Goal: Find specific page/section: Find specific page/section

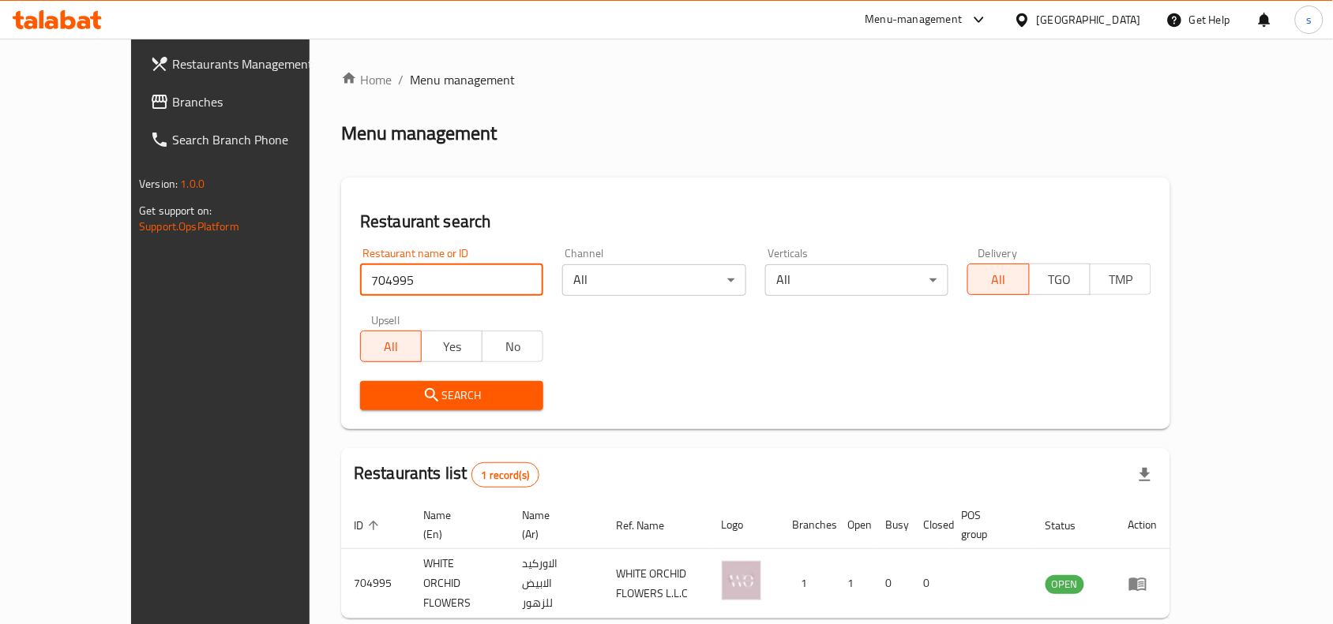
click at [1036, 21] on div at bounding box center [1025, 19] width 23 height 17
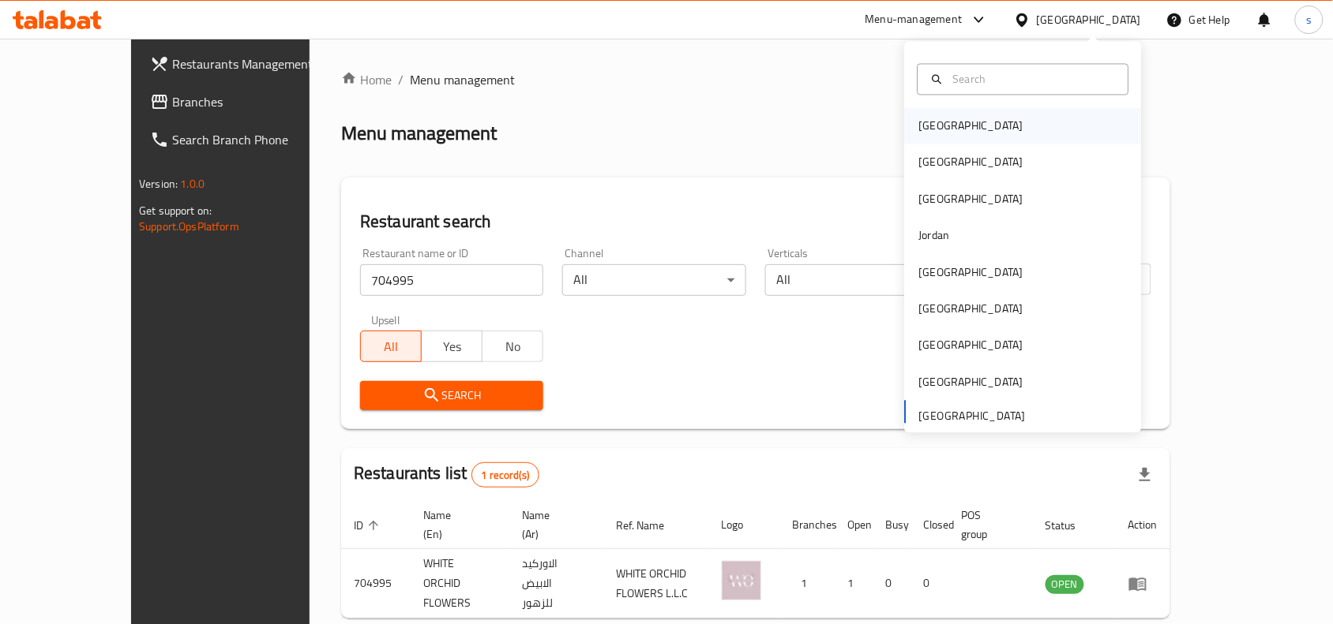
click at [965, 130] on div "[GEOGRAPHIC_DATA]" at bounding box center [1023, 126] width 237 height 36
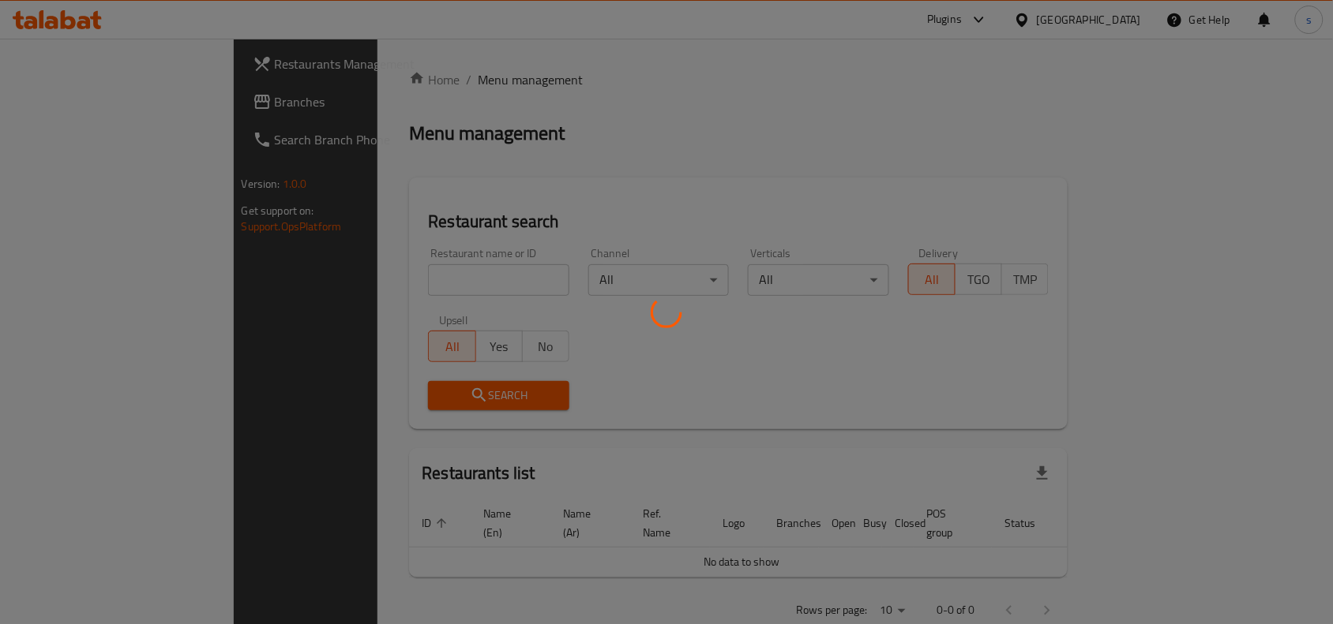
click at [1117, 14] on div at bounding box center [666, 312] width 1333 height 624
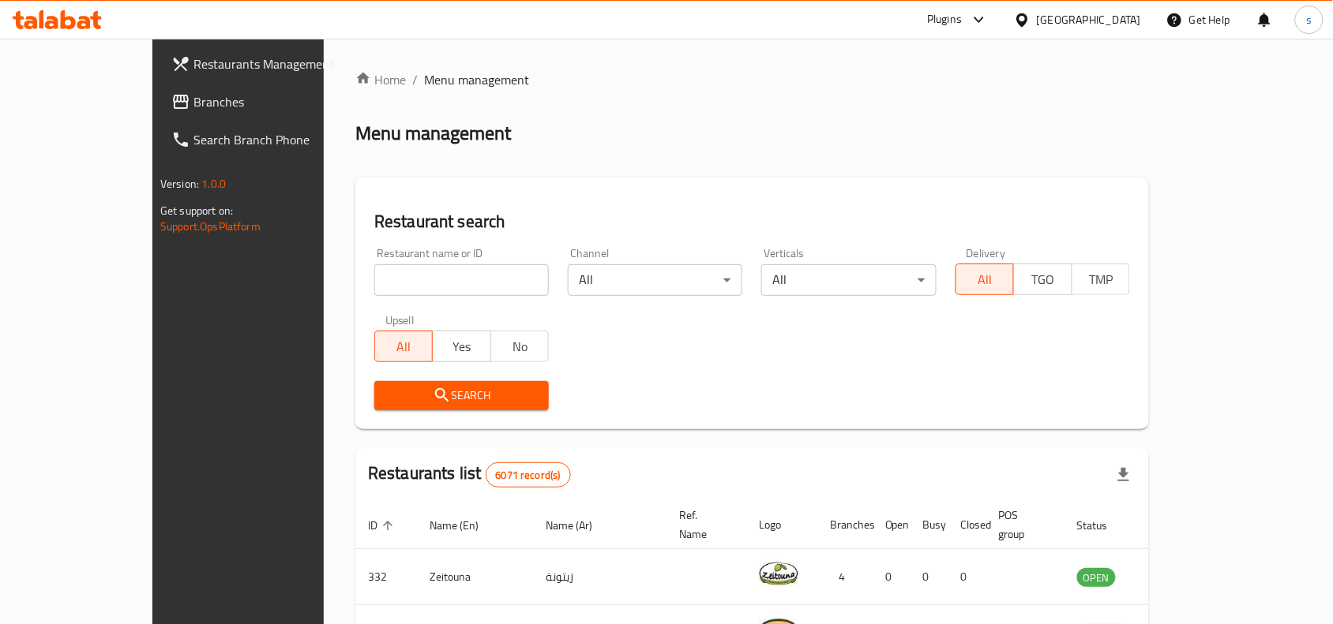
click at [1109, 13] on div "[GEOGRAPHIC_DATA]" at bounding box center [1088, 19] width 104 height 17
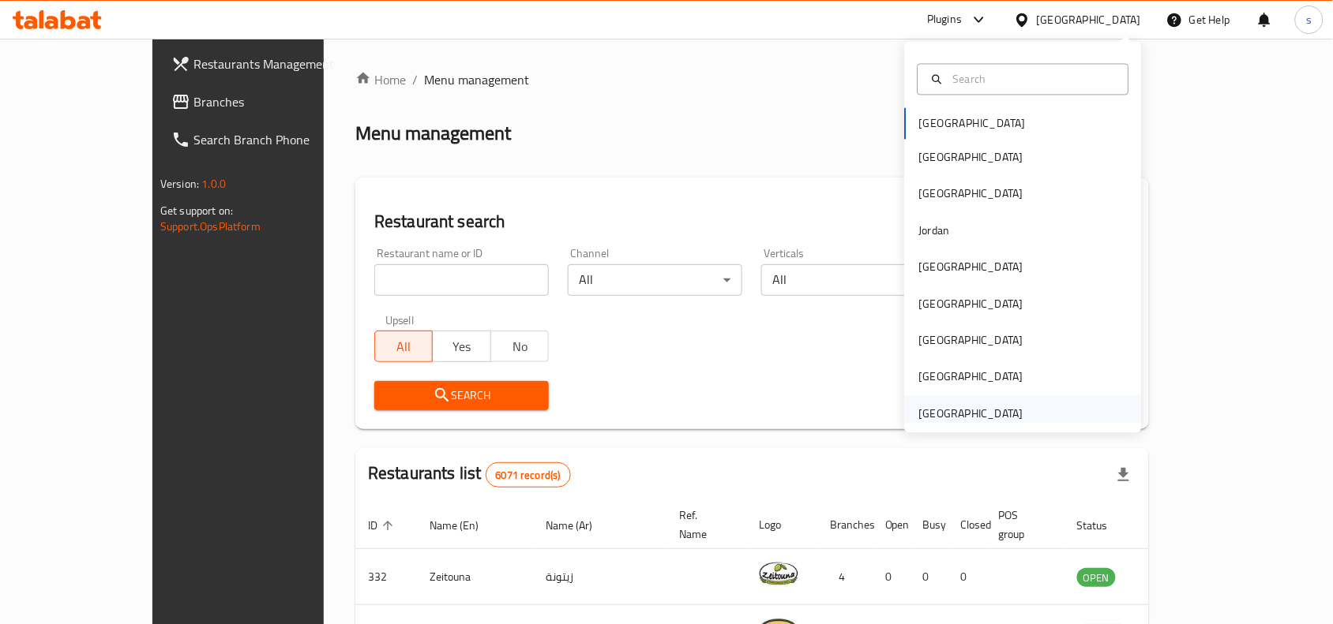
click at [983, 408] on div "[GEOGRAPHIC_DATA]" at bounding box center [971, 413] width 104 height 17
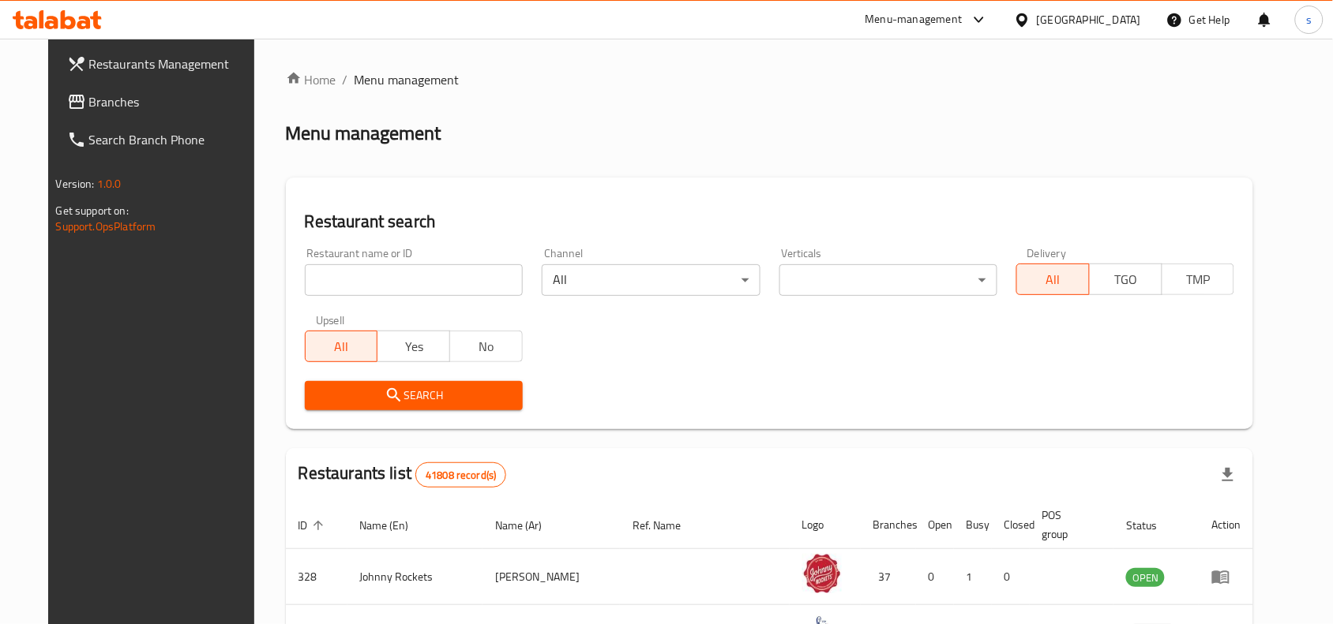
click at [89, 104] on span "Branches" at bounding box center [173, 101] width 169 height 19
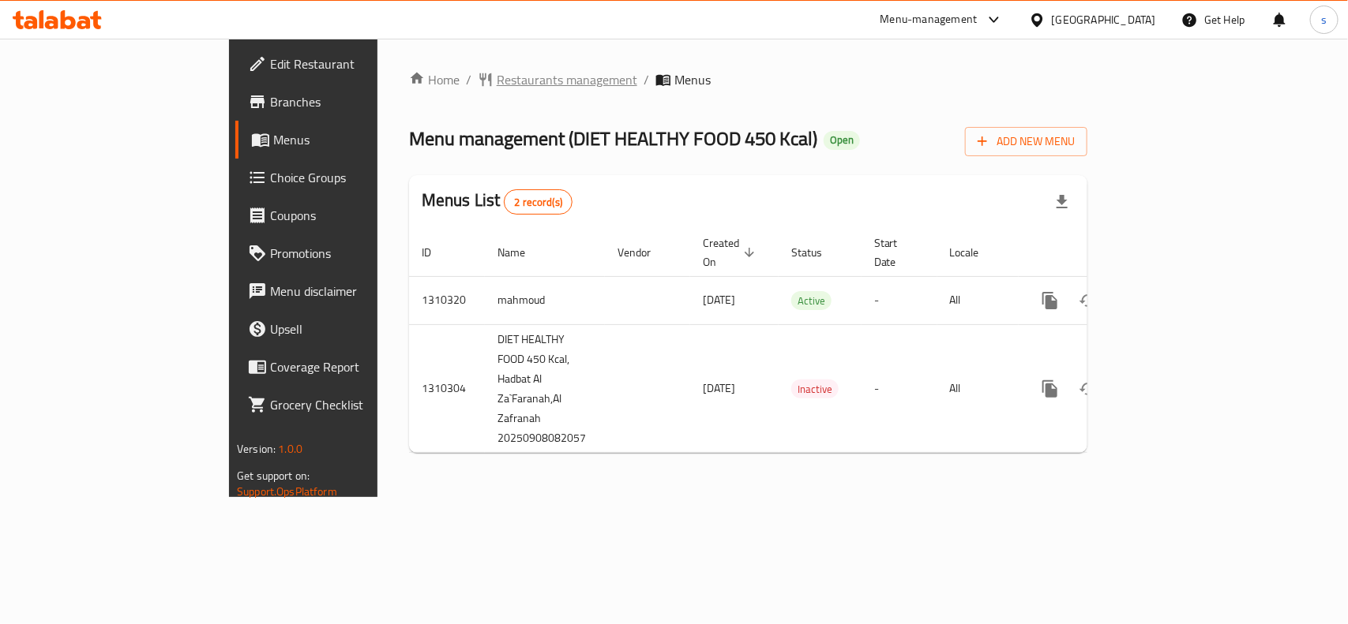
click at [497, 81] on span "Restaurants management" at bounding box center [567, 79] width 141 height 19
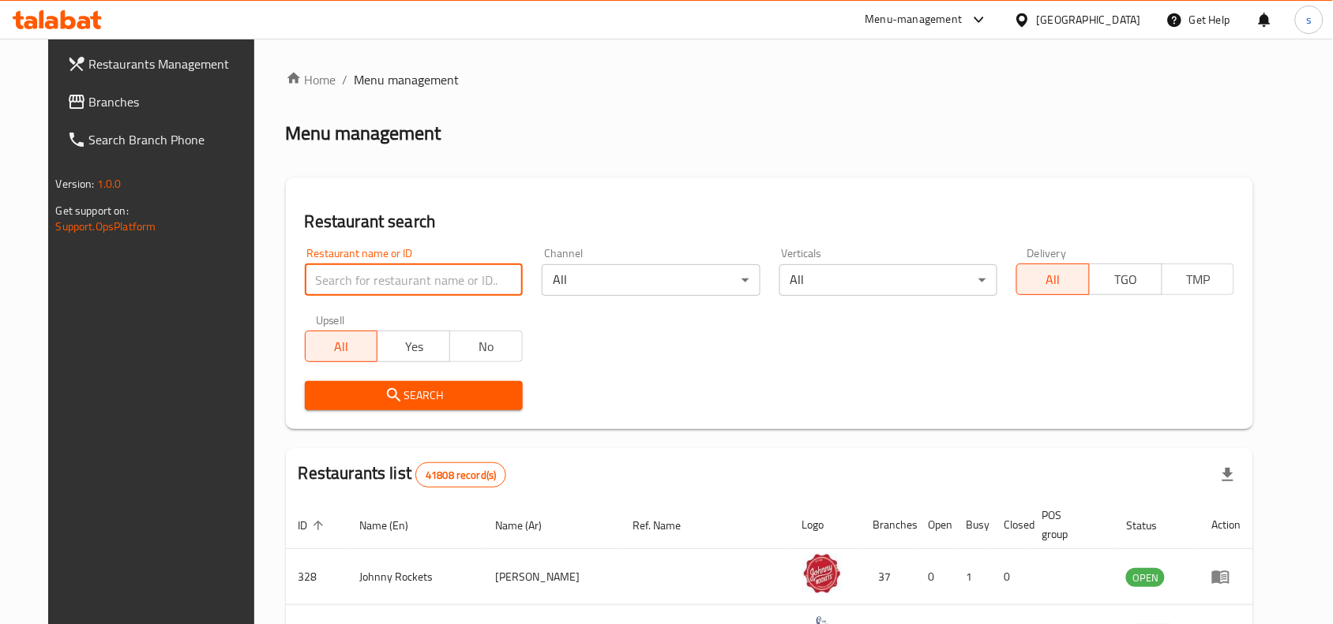
click at [387, 286] on input "search" at bounding box center [414, 280] width 218 height 32
paste input "705411"
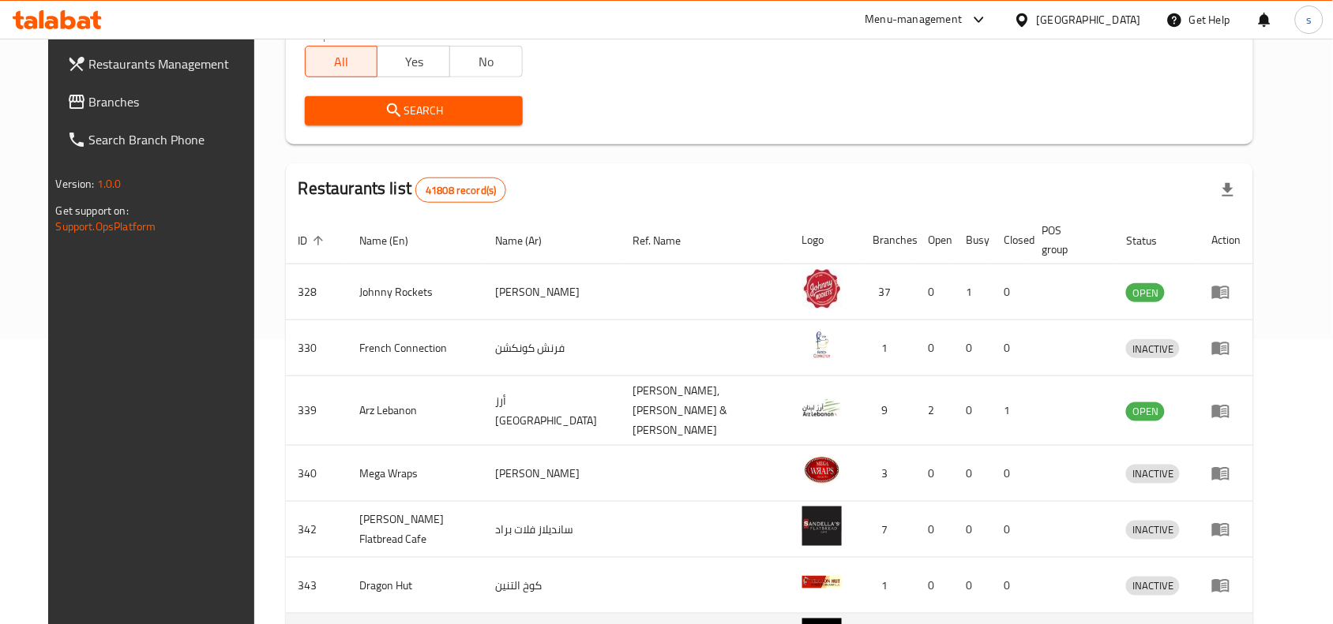
scroll to position [296, 0]
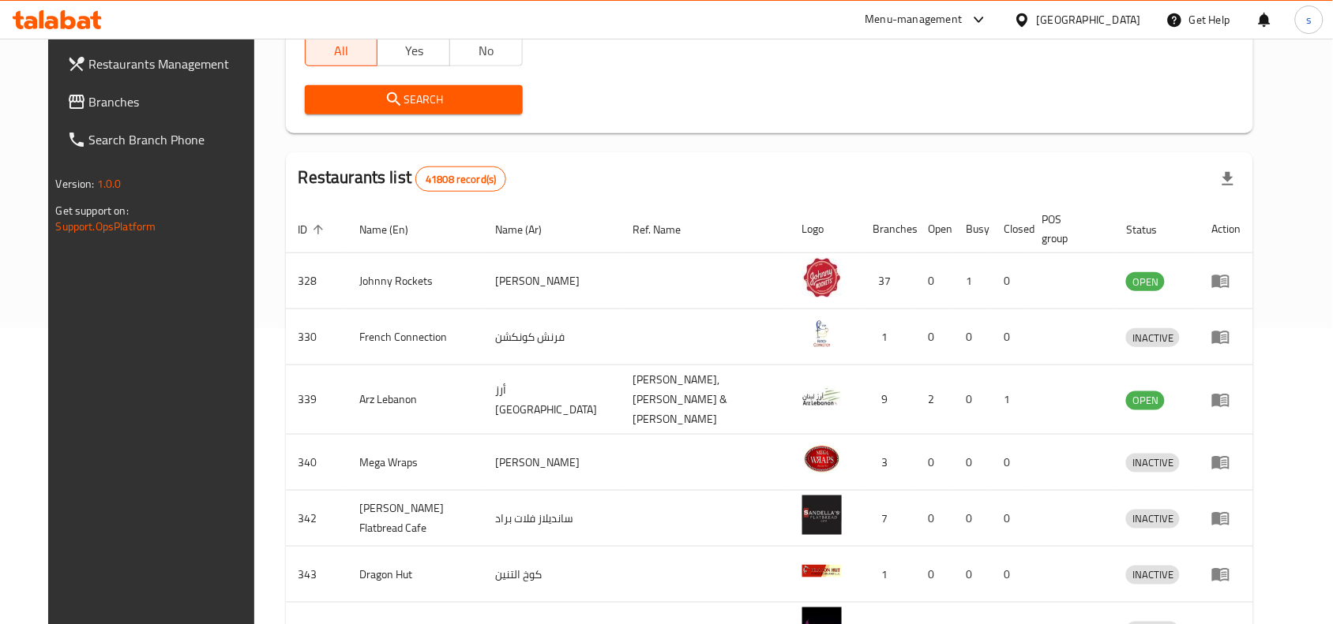
type input "705411"
click at [1060, 22] on div "[GEOGRAPHIC_DATA]" at bounding box center [1088, 19] width 104 height 17
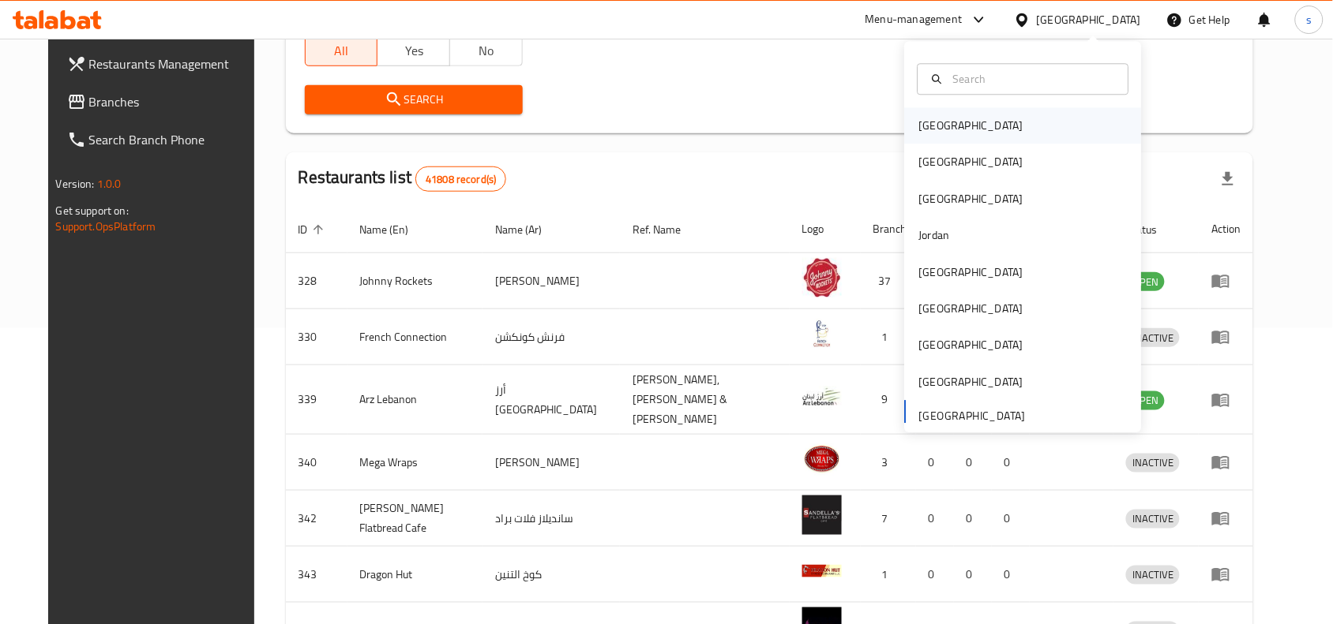
click at [949, 114] on div "[GEOGRAPHIC_DATA]" at bounding box center [970, 126] width 129 height 36
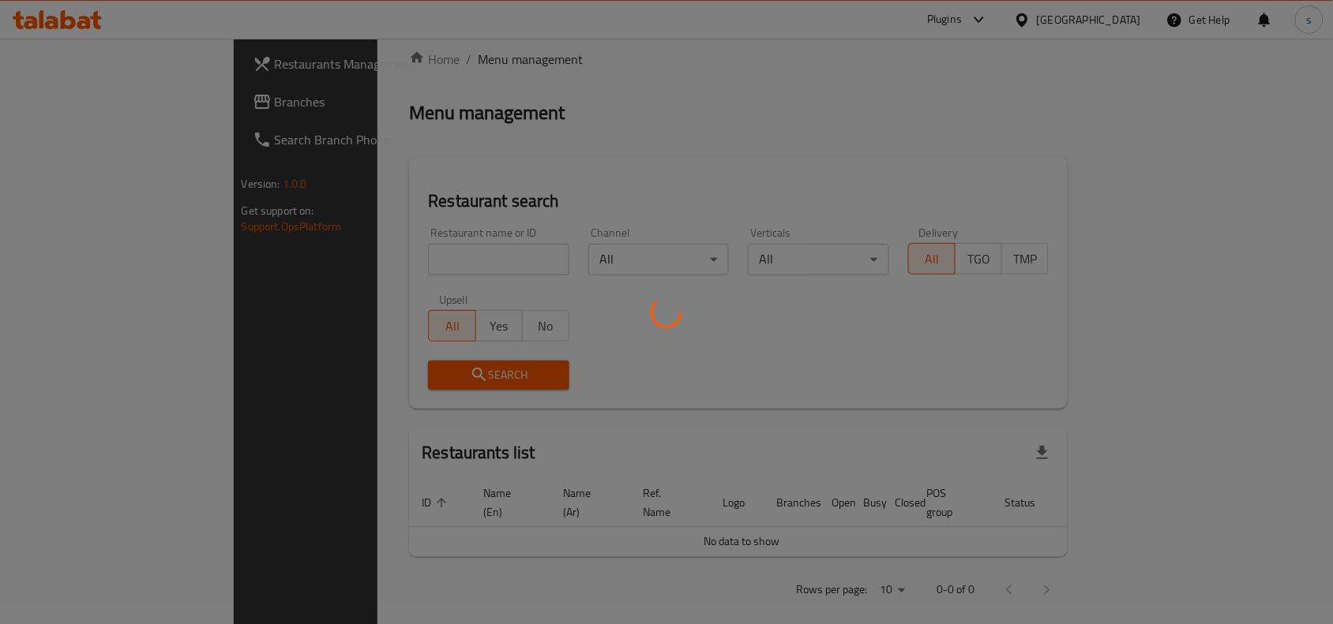
scroll to position [296, 0]
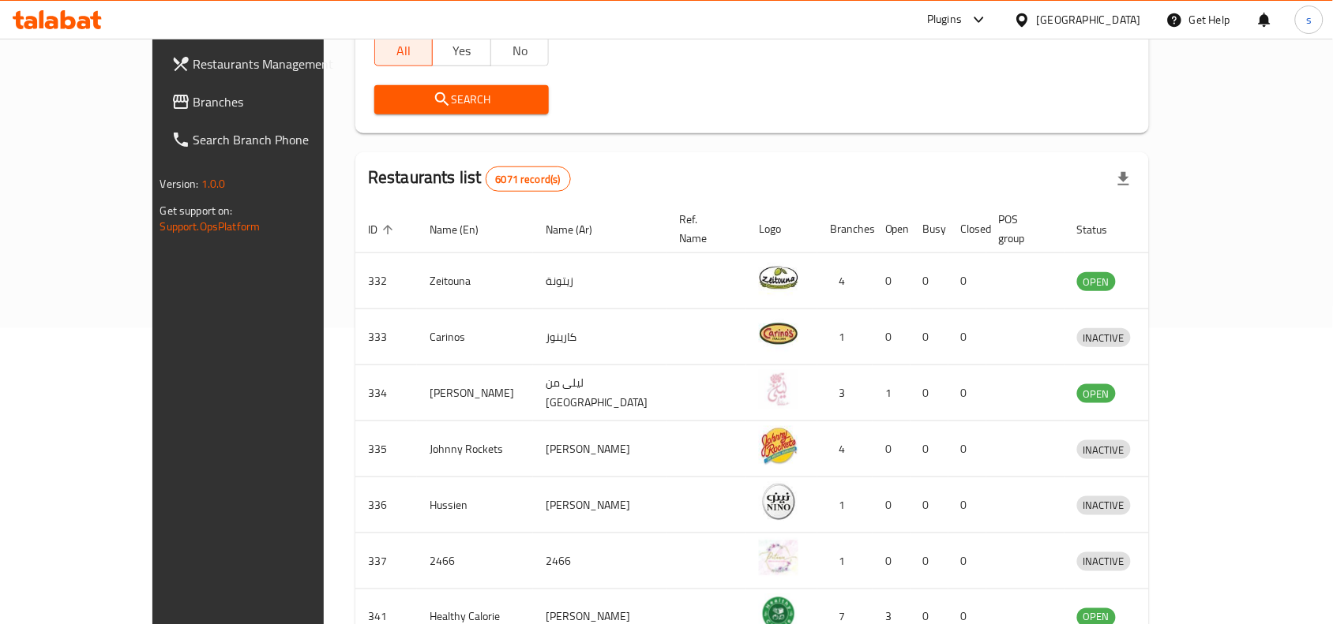
click at [1119, 20] on div "[GEOGRAPHIC_DATA]" at bounding box center [1088, 19] width 104 height 17
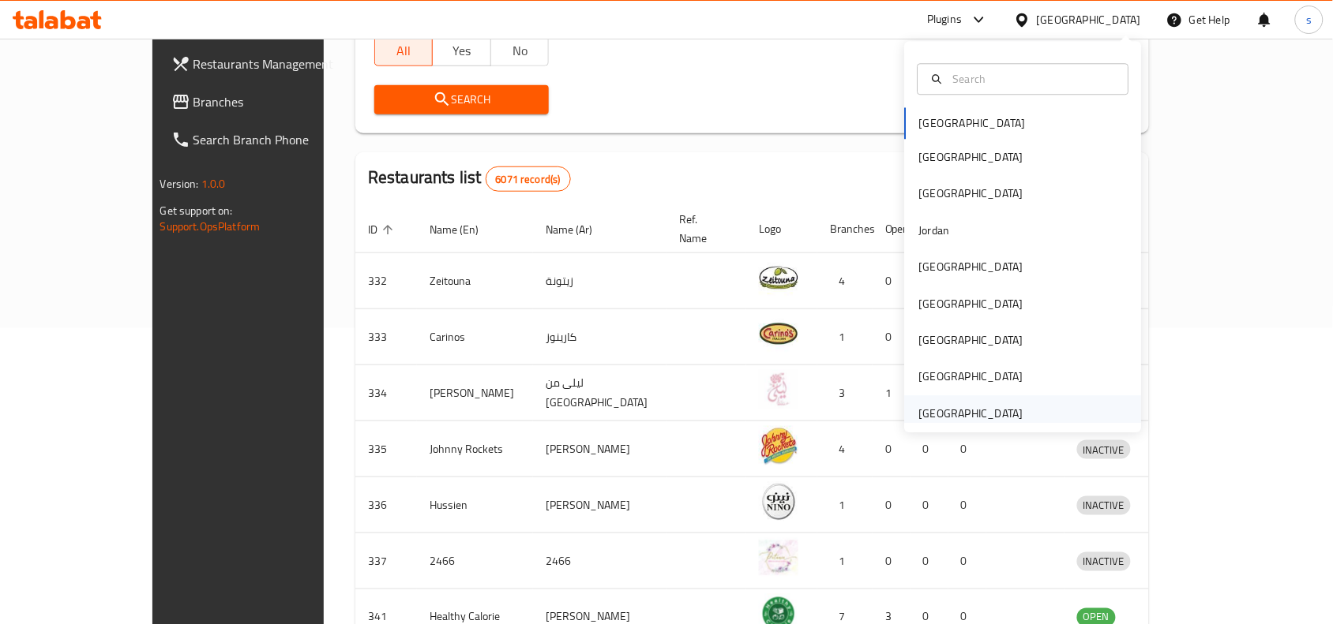
click at [946, 405] on div "[GEOGRAPHIC_DATA]" at bounding box center [971, 413] width 104 height 17
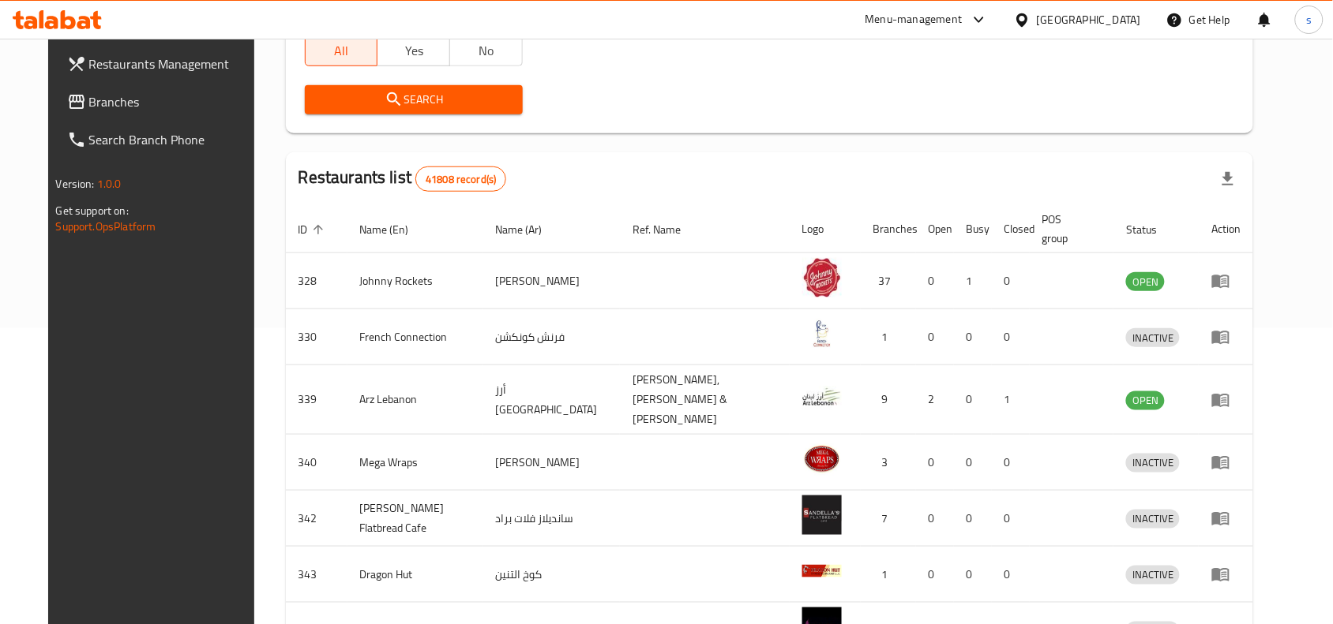
click at [89, 92] on span "Branches" at bounding box center [173, 101] width 169 height 19
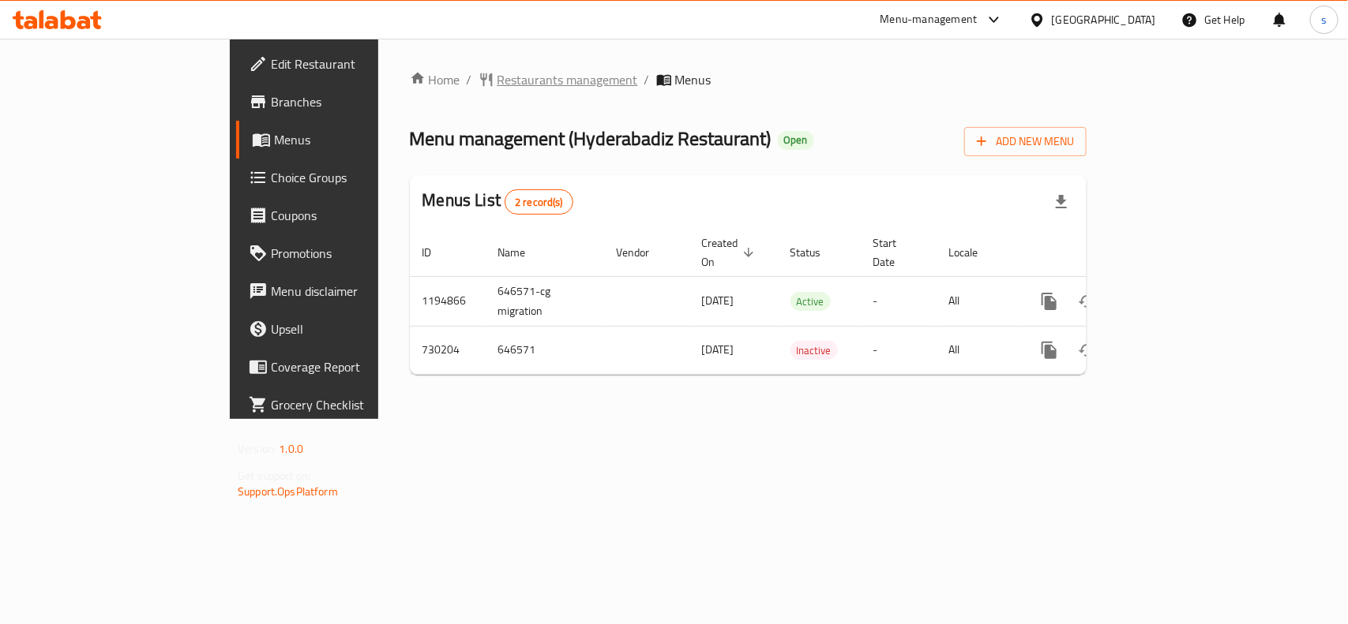
click at [497, 84] on span "Restaurants management" at bounding box center [567, 79] width 141 height 19
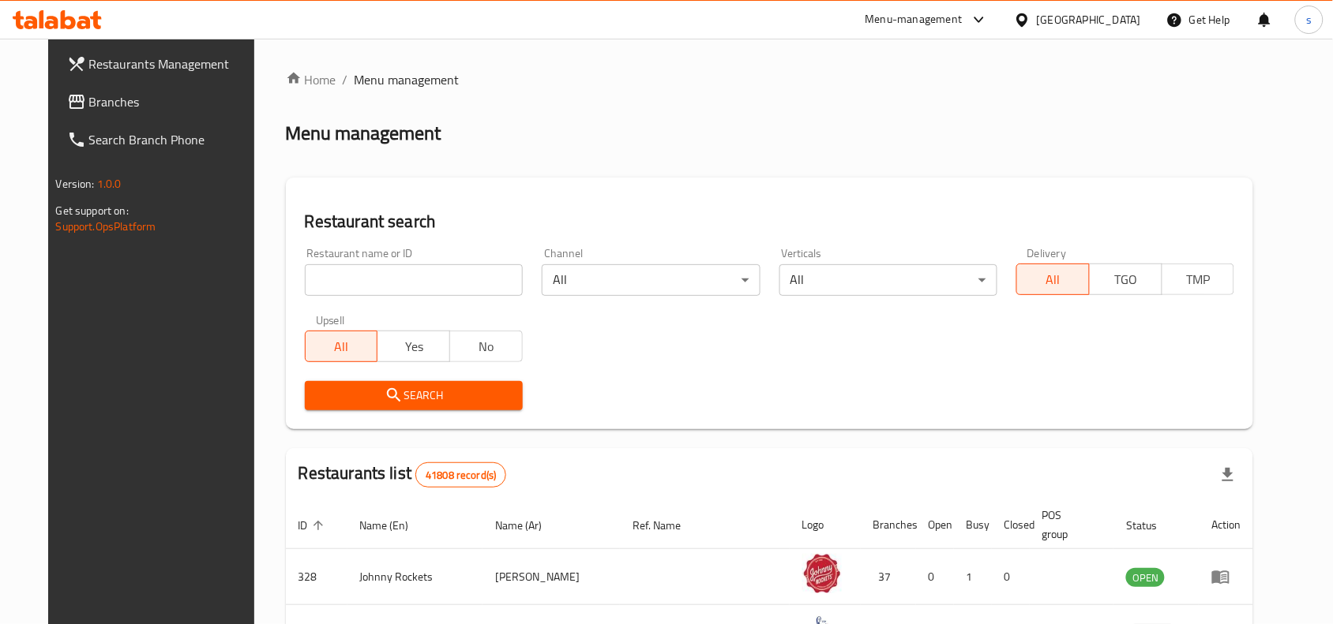
click at [332, 294] on input "search" at bounding box center [414, 280] width 218 height 32
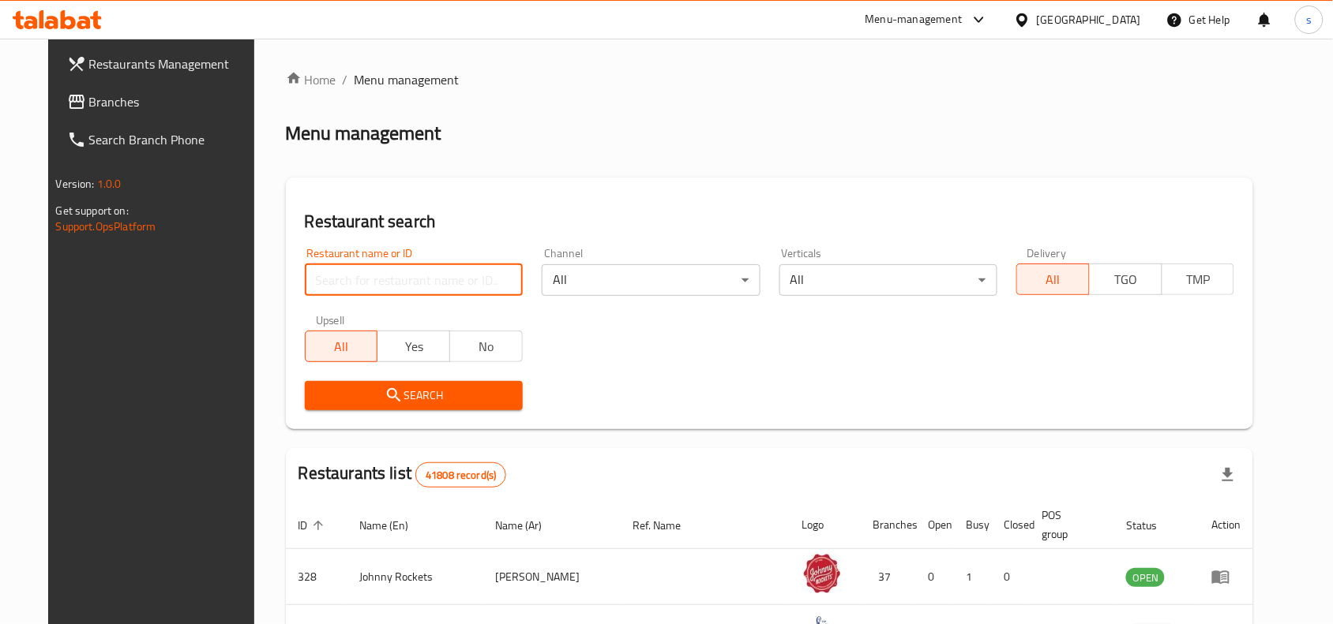
paste input "646571"
type input "646571"
click button "Search" at bounding box center [414, 395] width 218 height 29
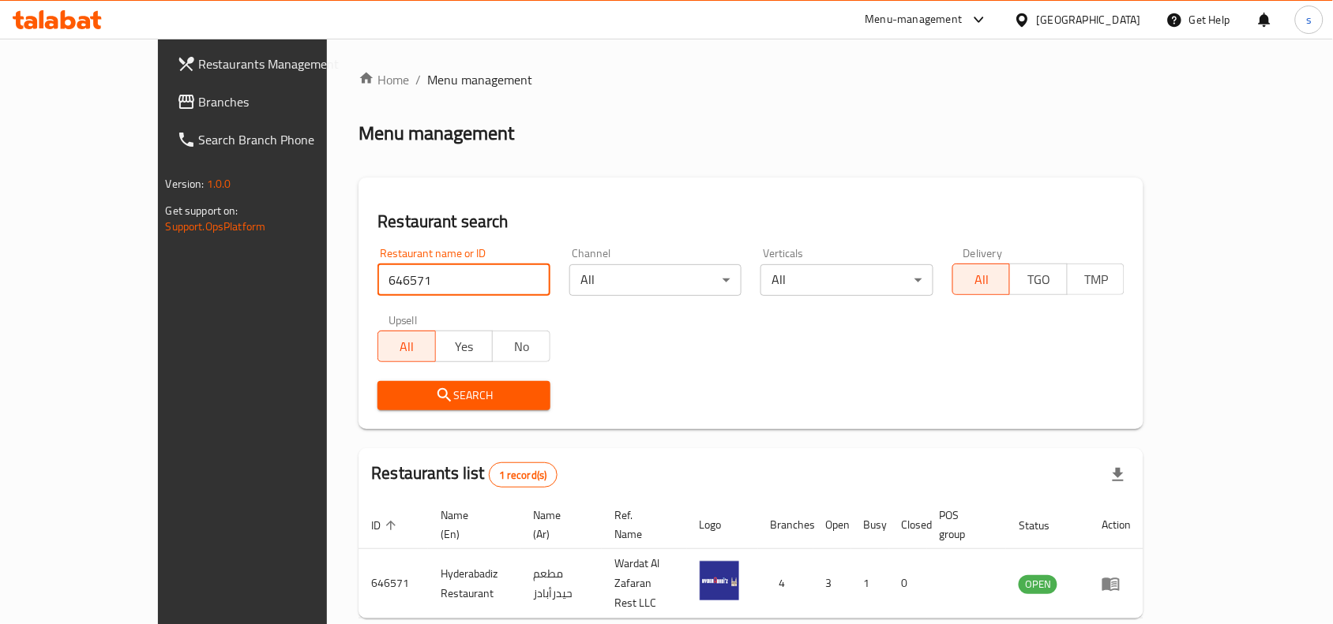
click at [1111, 8] on div "[GEOGRAPHIC_DATA]" at bounding box center [1077, 20] width 152 height 38
click at [1050, 22] on div "[GEOGRAPHIC_DATA]" at bounding box center [1088, 19] width 104 height 17
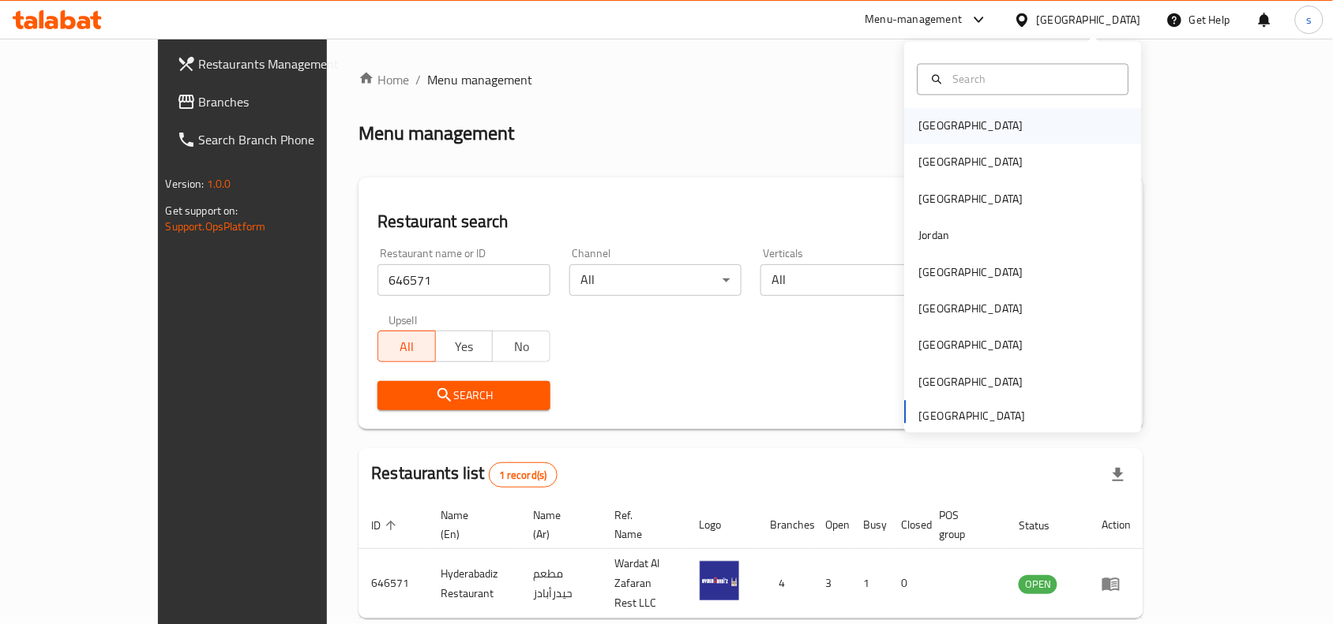
click at [919, 118] on div "[GEOGRAPHIC_DATA]" at bounding box center [971, 126] width 104 height 17
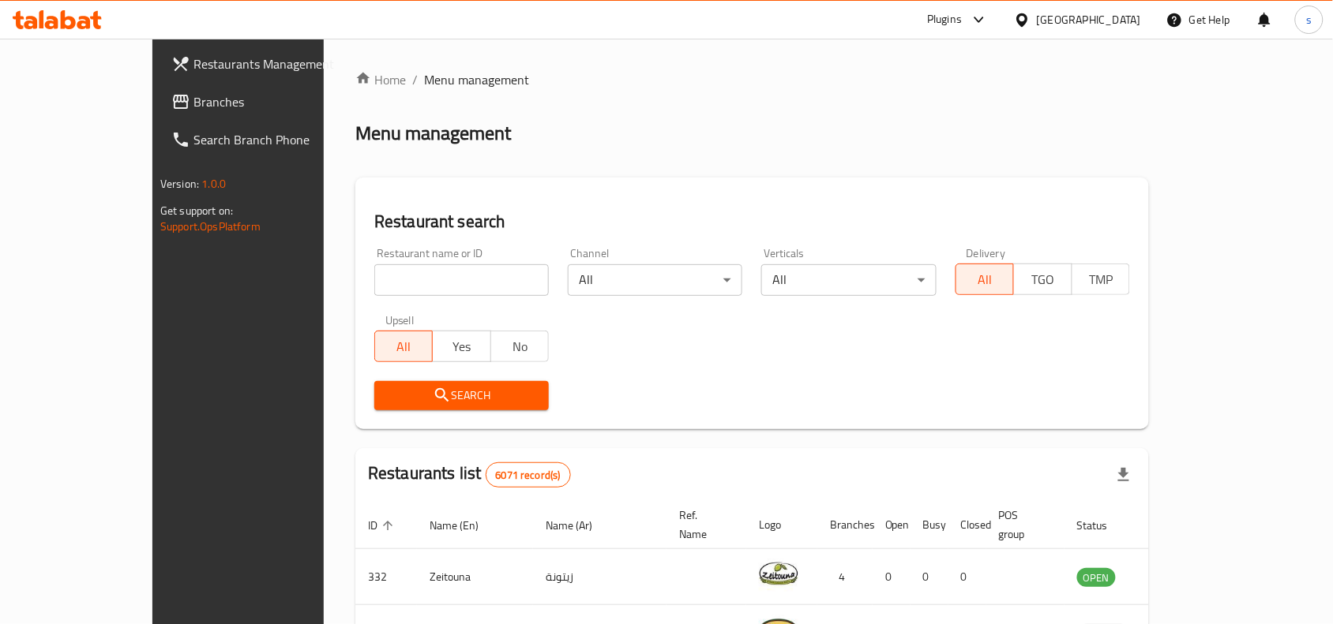
click at [1130, 32] on div "[GEOGRAPHIC_DATA]" at bounding box center [1077, 20] width 152 height 38
click at [1118, 21] on div "[GEOGRAPHIC_DATA]" at bounding box center [1088, 19] width 104 height 17
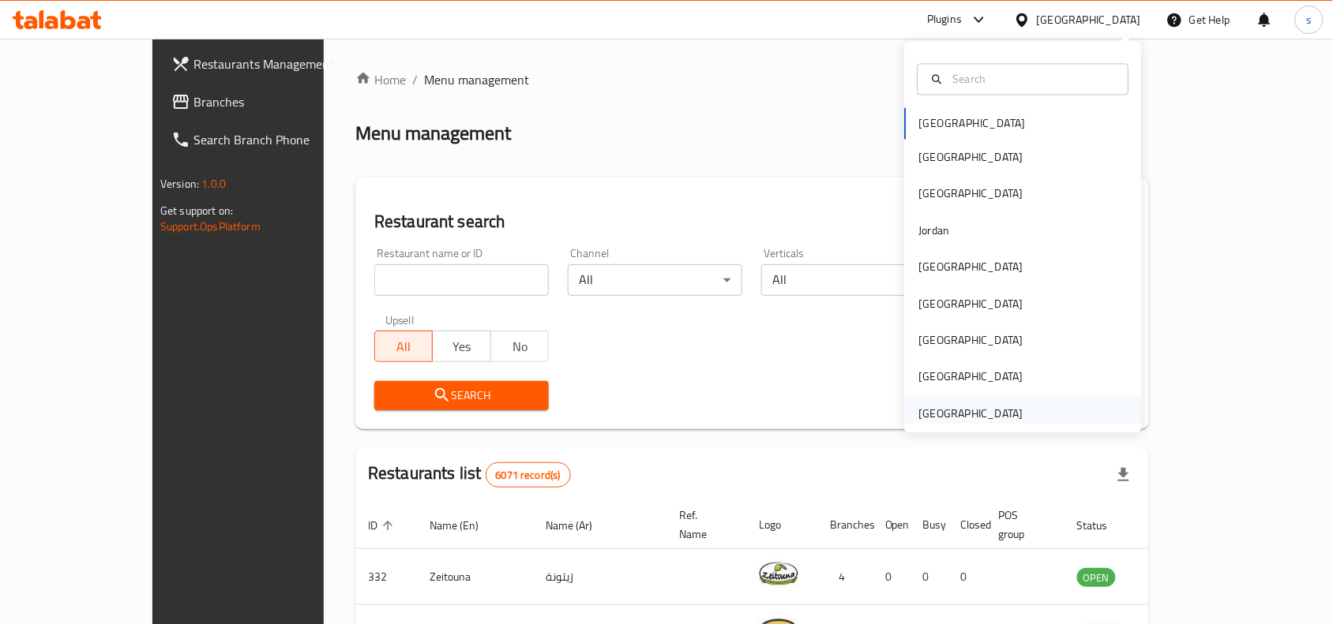
click at [977, 414] on div "[GEOGRAPHIC_DATA]" at bounding box center [971, 413] width 104 height 17
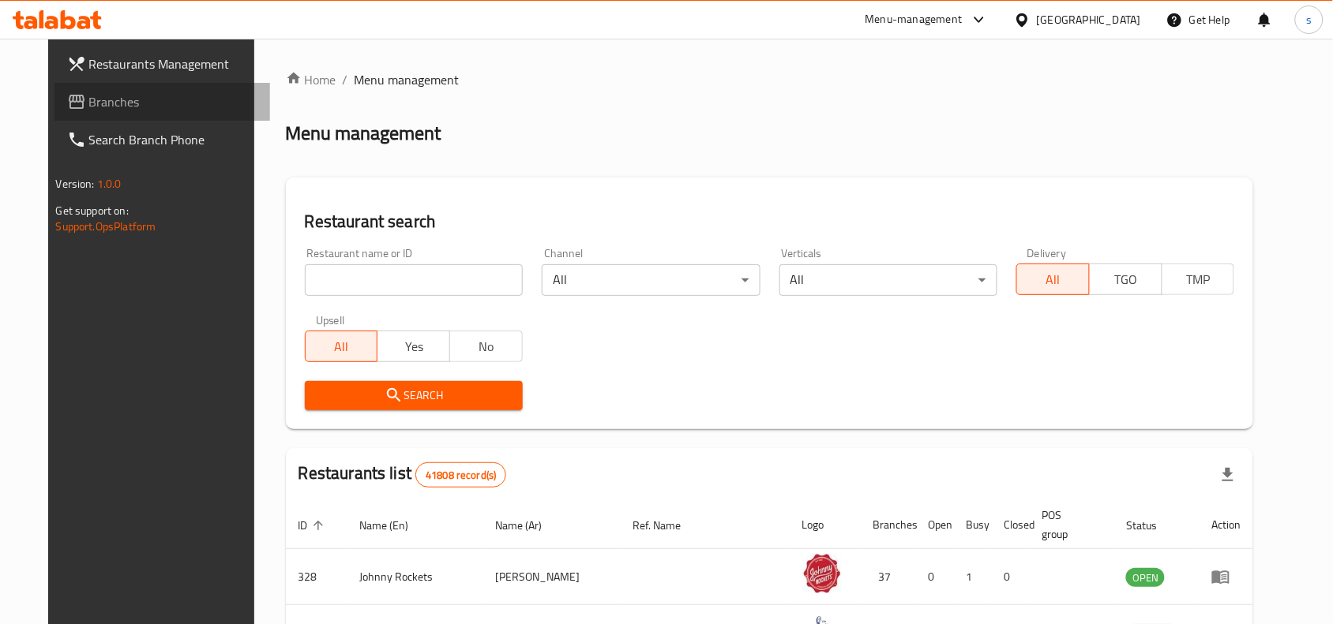
click at [107, 105] on span "Branches" at bounding box center [173, 101] width 169 height 19
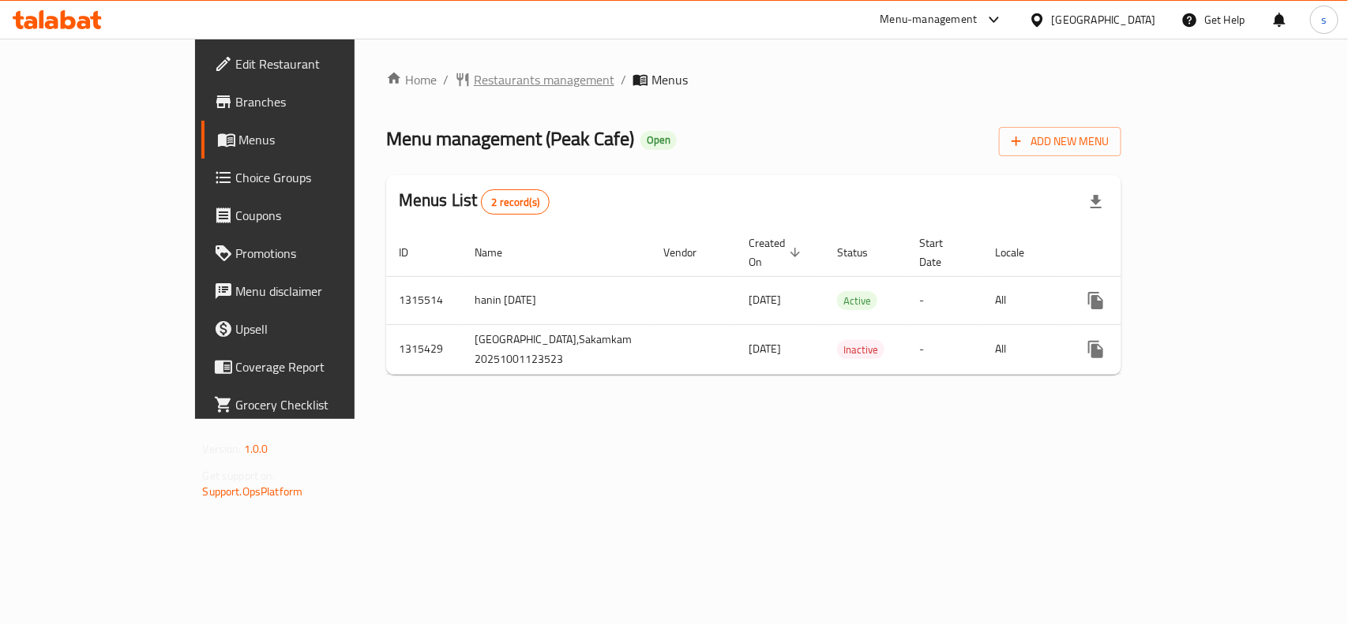
click at [474, 84] on span "Restaurants management" at bounding box center [544, 79] width 141 height 19
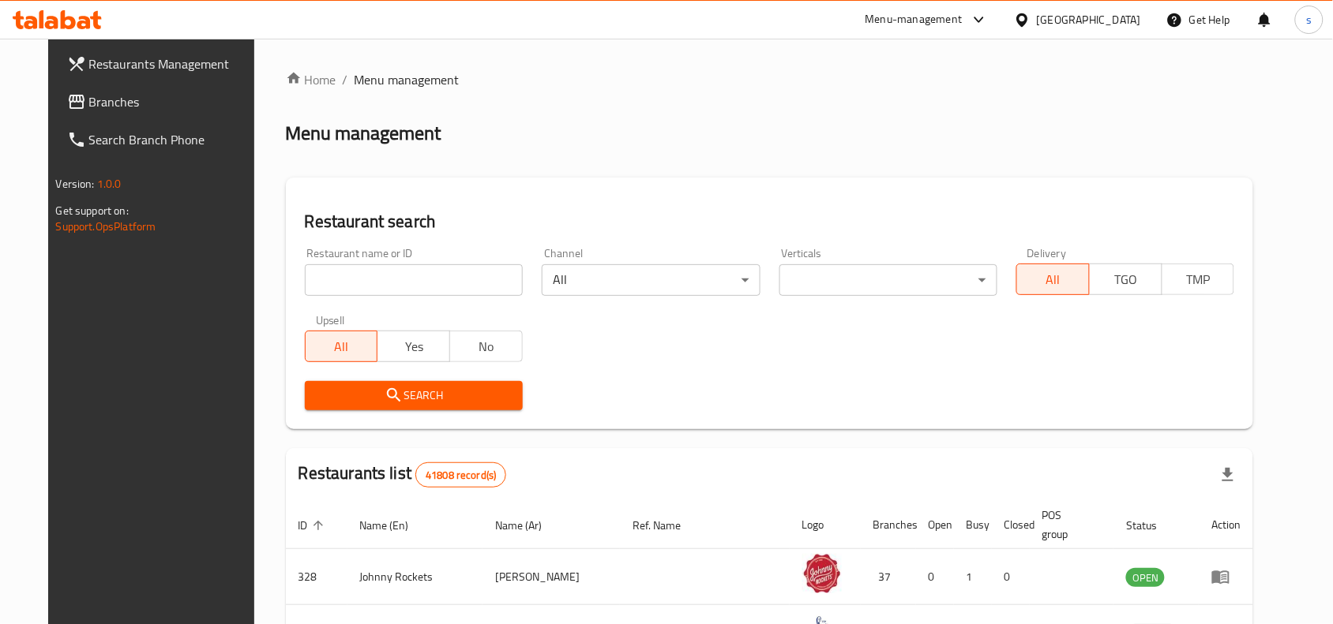
click at [414, 282] on input "search" at bounding box center [414, 280] width 218 height 32
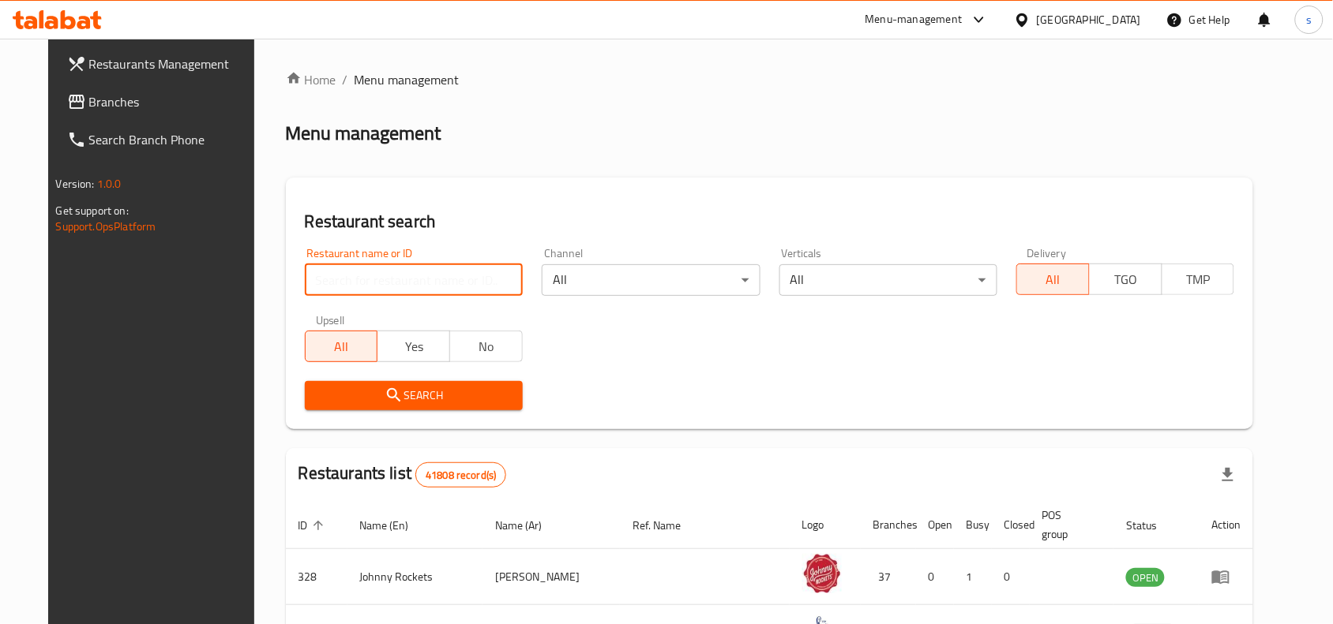
paste input "707295"
type input "707295"
click button "Search" at bounding box center [414, 395] width 218 height 29
